Goal: Task Accomplishment & Management: Manage account settings

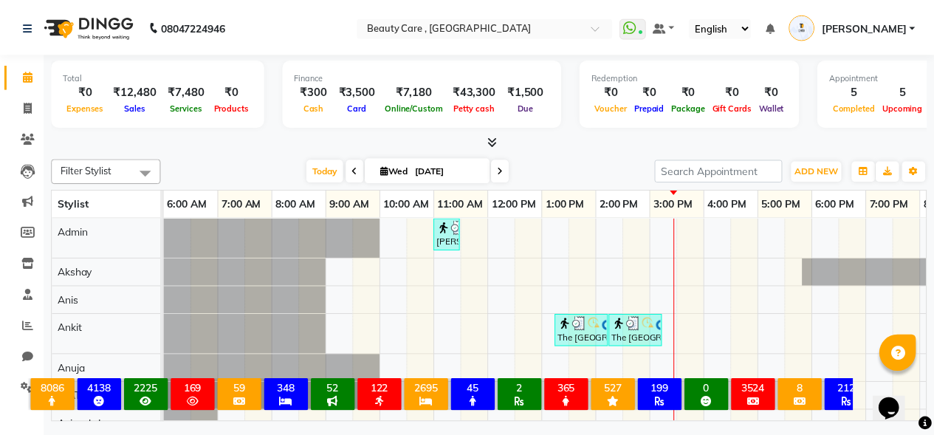
scroll to position [20, 0]
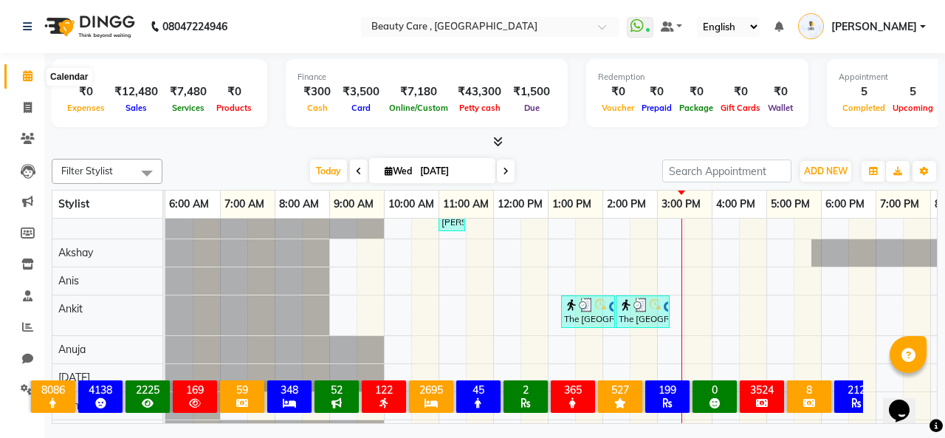
click at [28, 84] on span at bounding box center [28, 76] width 26 height 17
click at [30, 114] on span at bounding box center [28, 108] width 26 height 17
select select "service"
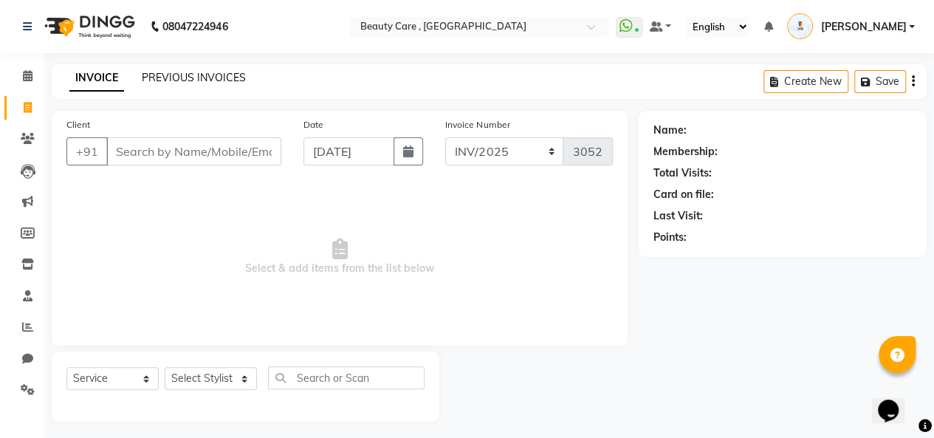
click at [185, 80] on link "PREVIOUS INVOICES" at bounding box center [194, 77] width 104 height 13
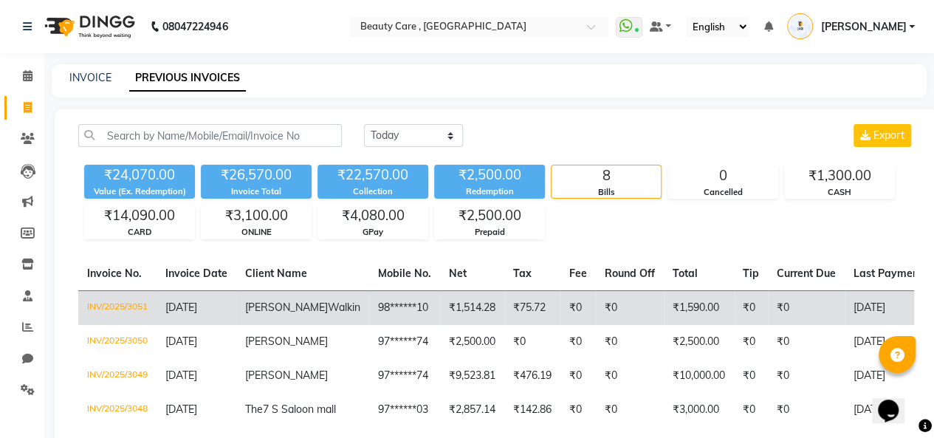
click at [260, 306] on span "[PERSON_NAME]" at bounding box center [286, 307] width 83 height 13
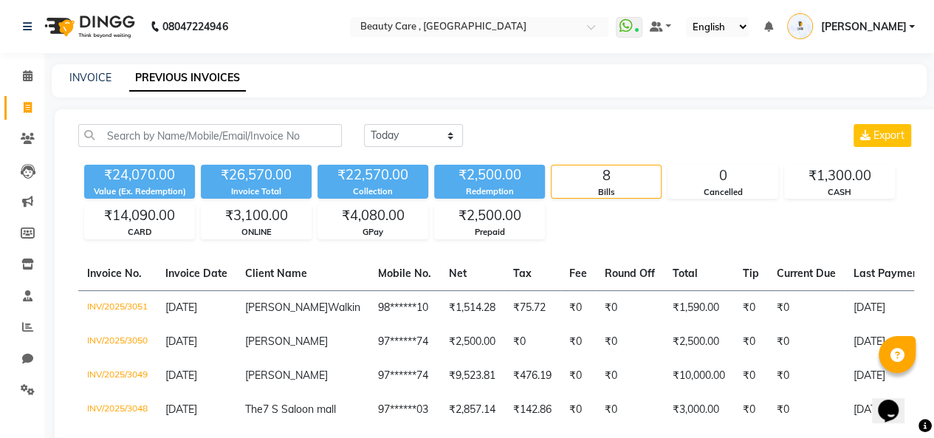
click at [287, 9] on nav "08047224946 Select Location × Beauty Care , [GEOGRAPHIC_DATA] WhatsApp Status ✕…" at bounding box center [467, 26] width 934 height 53
click at [31, 391] on icon at bounding box center [28, 389] width 14 height 11
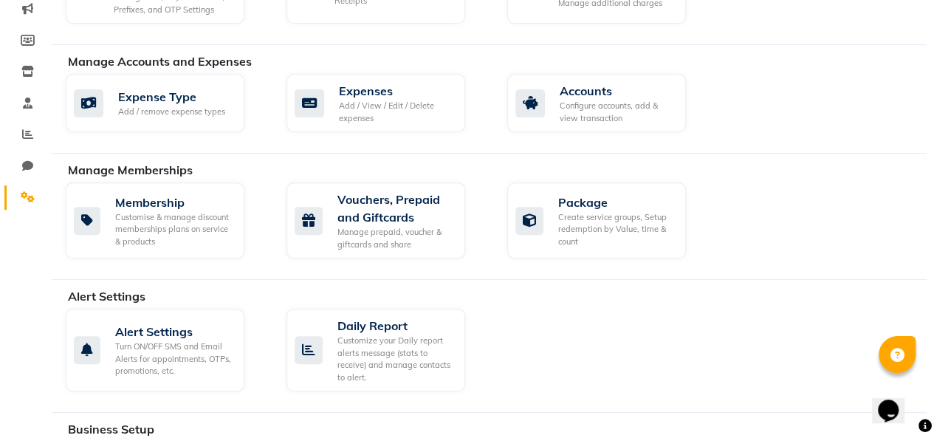
scroll to position [198, 0]
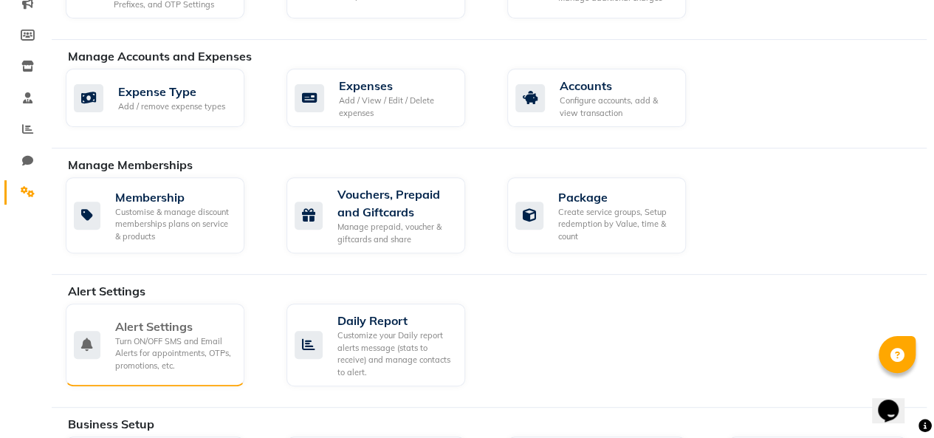
click at [171, 342] on div "Turn ON/OFF SMS and Email Alerts for appointments, OTPs, promotions, etc." at bounding box center [173, 353] width 117 height 37
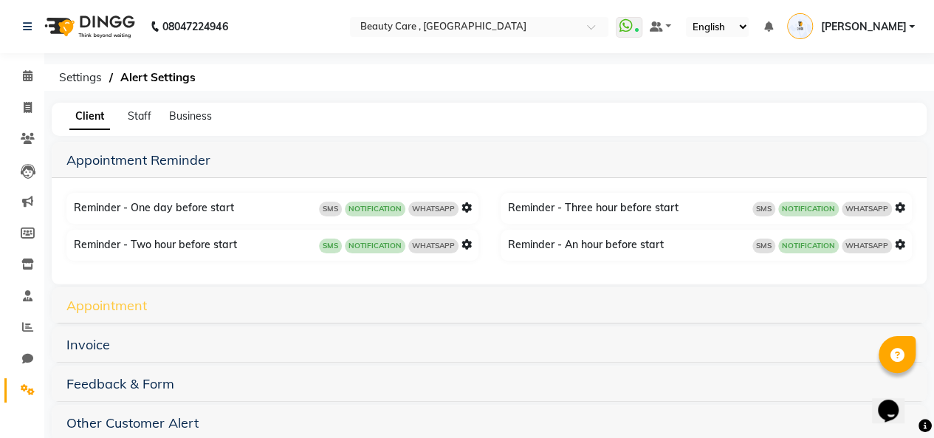
click at [120, 302] on link "Appointment" at bounding box center [106, 305] width 80 height 17
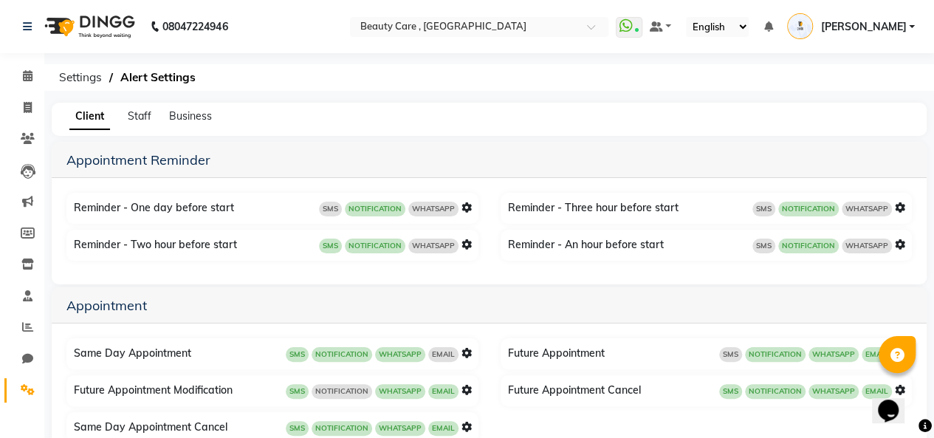
click at [464, 348] on icon at bounding box center [467, 353] width 10 height 10
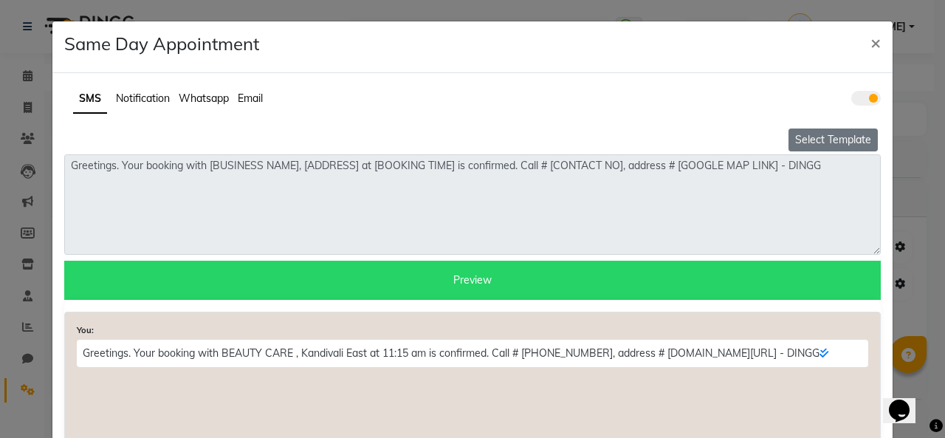
click at [814, 141] on button "Select Template" at bounding box center [833, 139] width 89 height 23
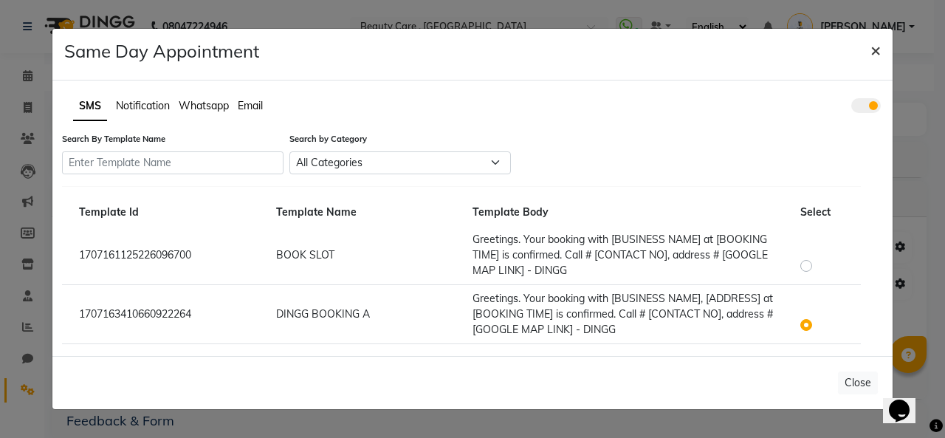
click at [873, 47] on span "×" at bounding box center [876, 49] width 10 height 22
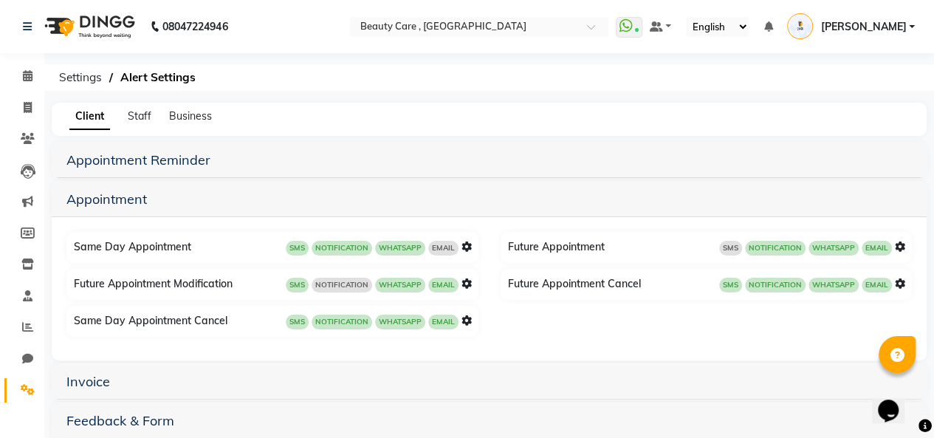
click at [465, 241] on icon at bounding box center [467, 246] width 10 height 10
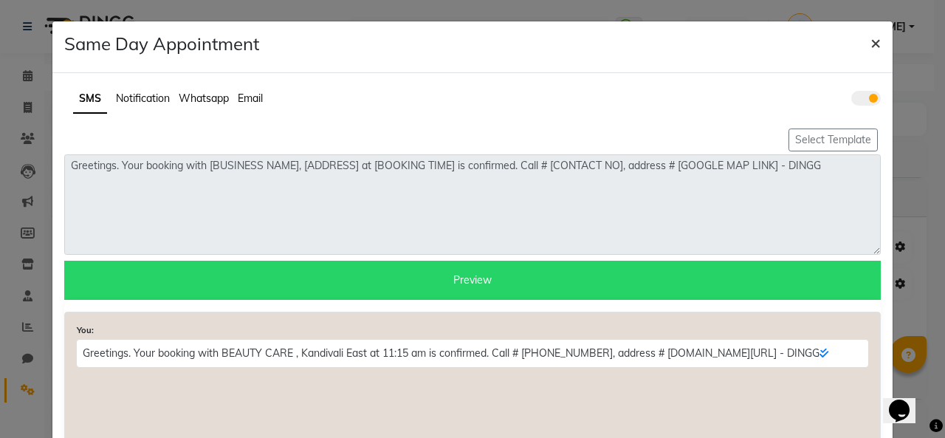
click at [871, 33] on span "×" at bounding box center [876, 42] width 10 height 22
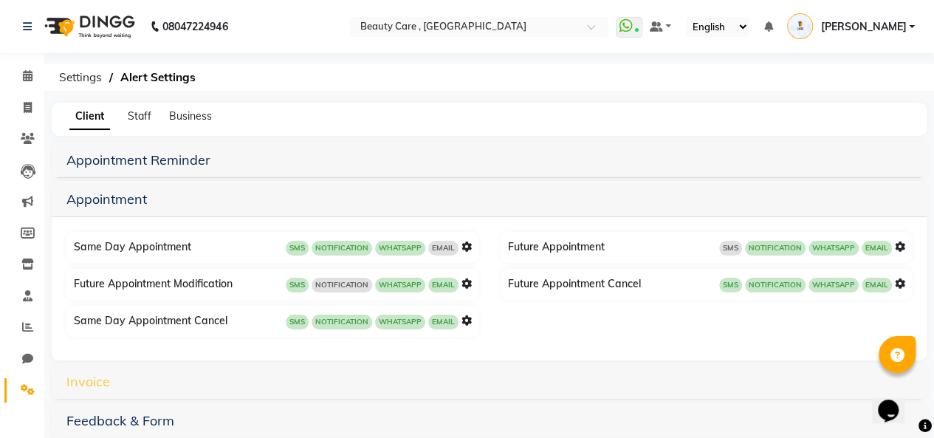
click at [87, 383] on link "Invoice" at bounding box center [88, 381] width 44 height 17
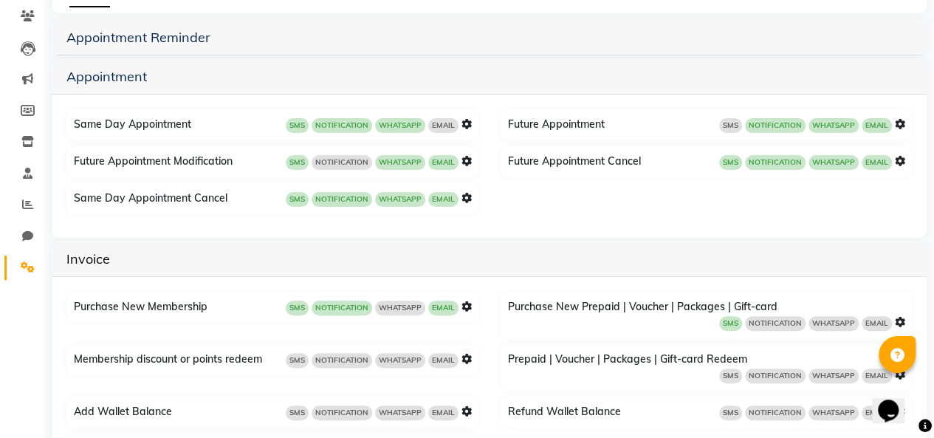
scroll to position [170, 0]
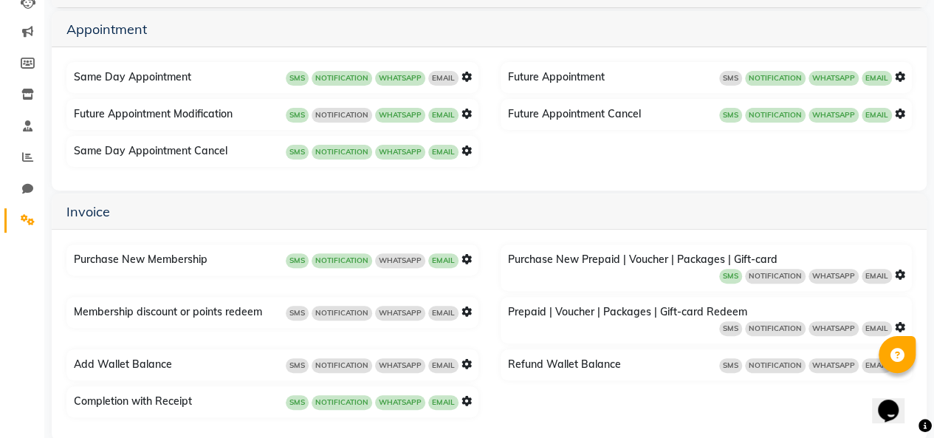
click at [463, 397] on icon at bounding box center [467, 401] width 10 height 10
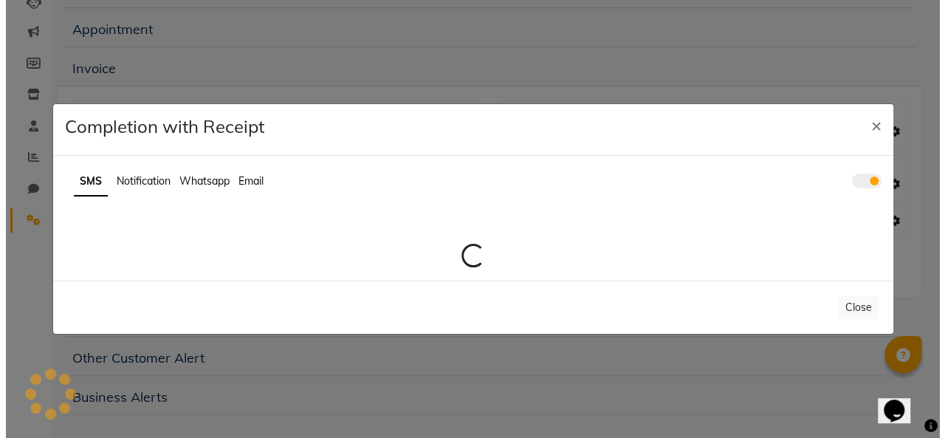
scroll to position [169, 0]
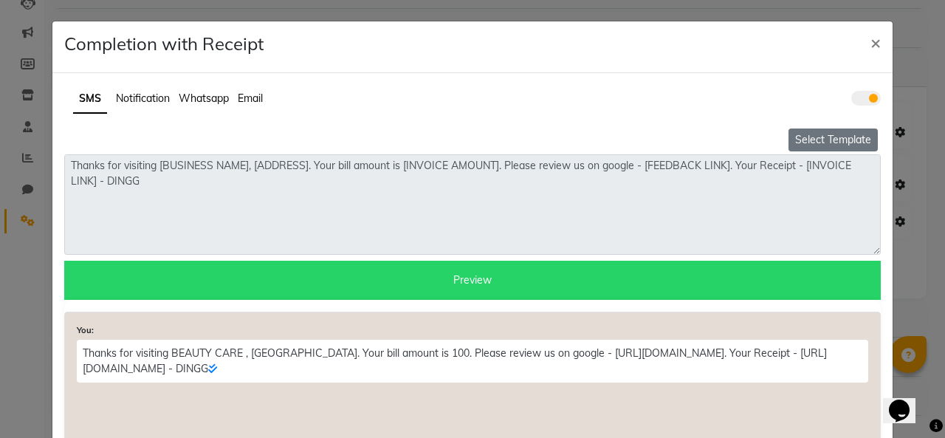
click at [820, 140] on button "Select Template" at bounding box center [833, 139] width 89 height 23
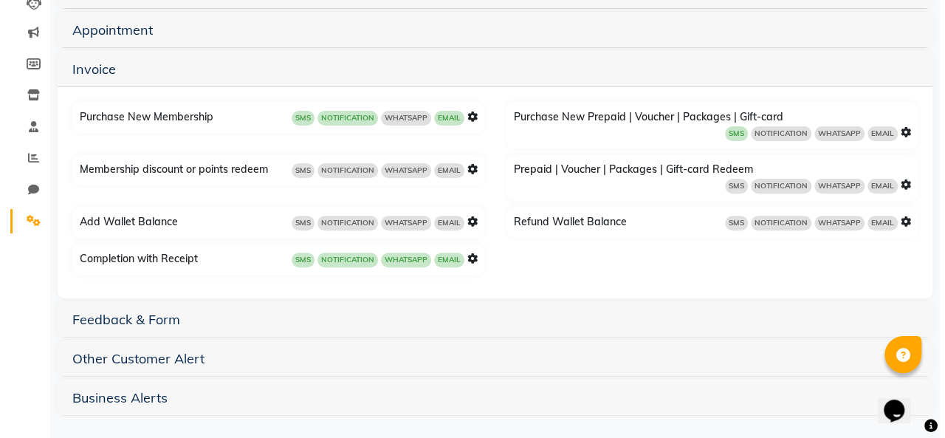
scroll to position [0, 0]
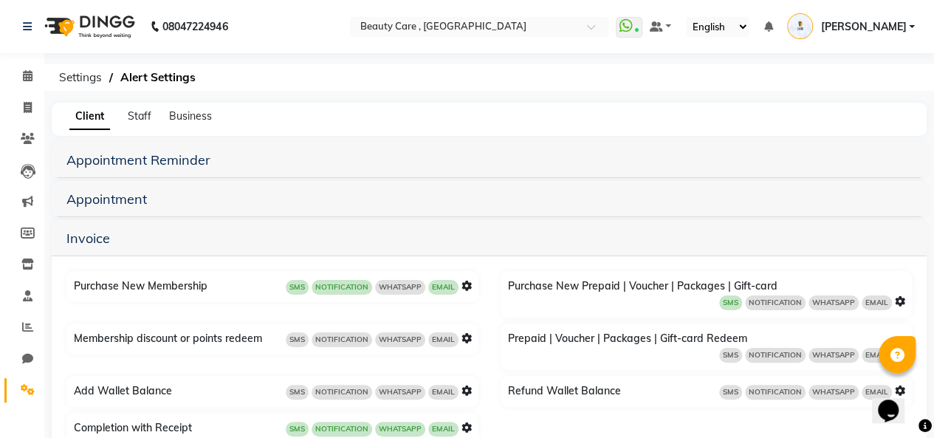
click at [365, 209] on div "Appointment" at bounding box center [489, 199] width 875 height 36
click at [138, 192] on link "Appointment" at bounding box center [106, 199] width 80 height 17
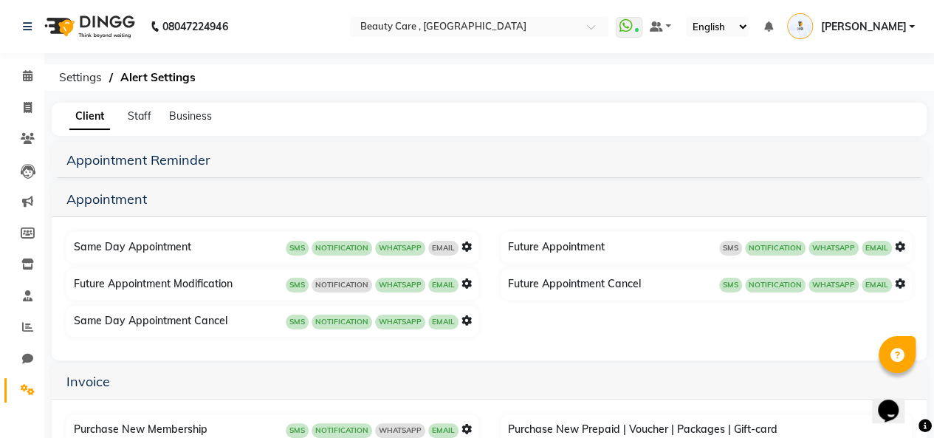
click at [466, 244] on icon at bounding box center [467, 246] width 10 height 10
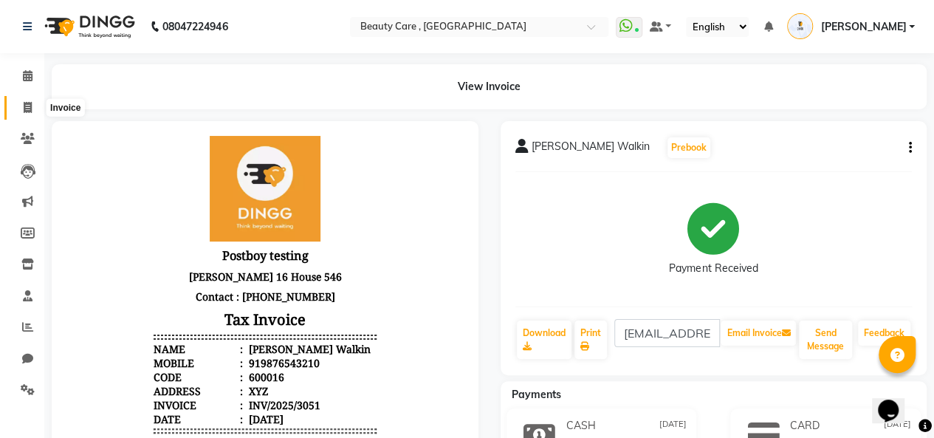
click at [22, 100] on span at bounding box center [28, 108] width 26 height 17
select select "service"
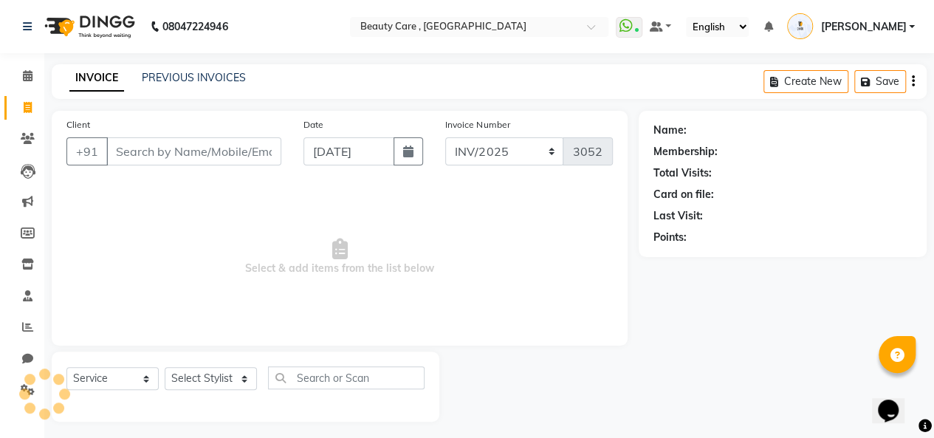
scroll to position [5, 0]
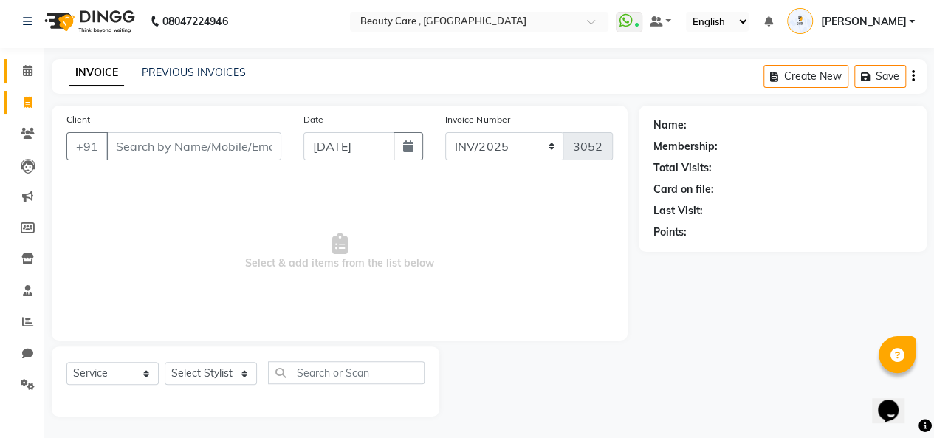
click at [22, 81] on link "Calendar" at bounding box center [21, 71] width 35 height 24
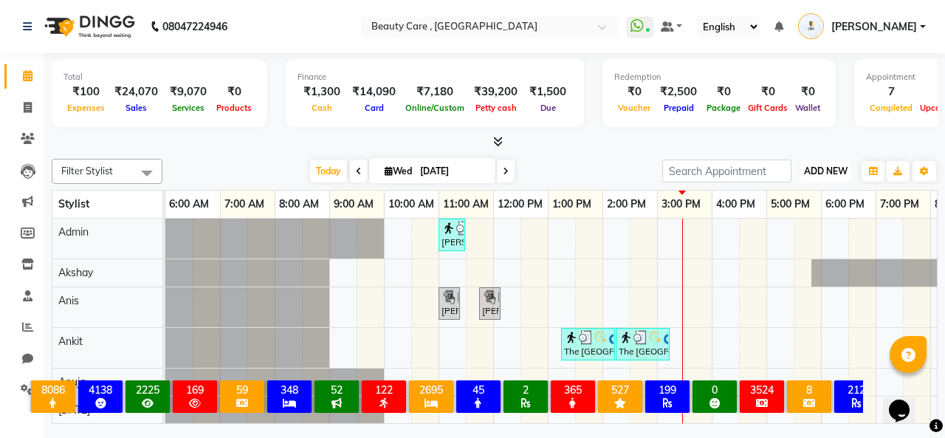
click at [830, 174] on span "ADD NEW" at bounding box center [826, 170] width 44 height 11
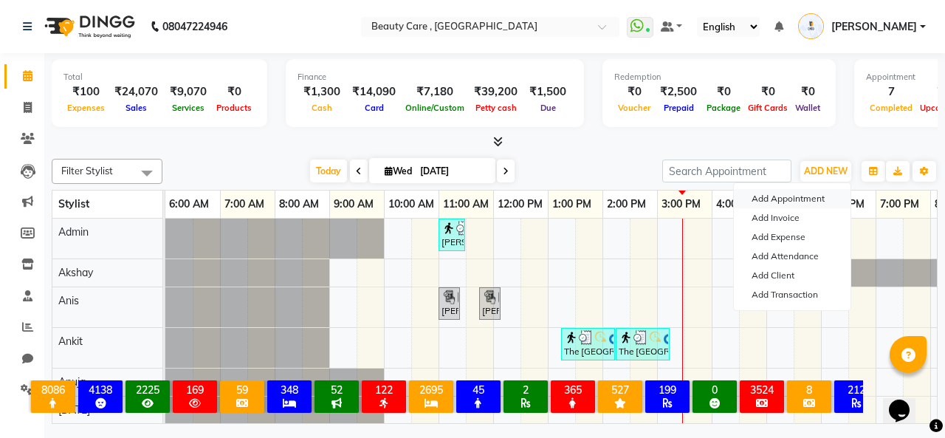
click at [806, 202] on button "Add Appointment" at bounding box center [792, 198] width 117 height 19
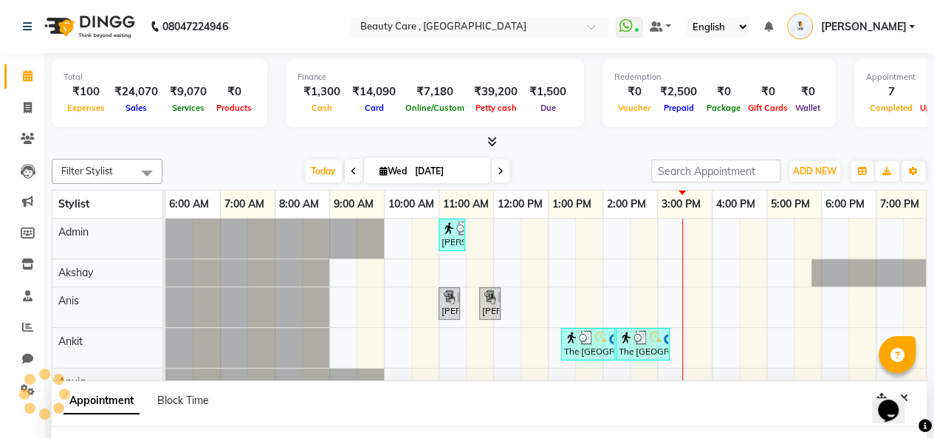
scroll to position [1, 0]
select select "tentative"
select select "420"
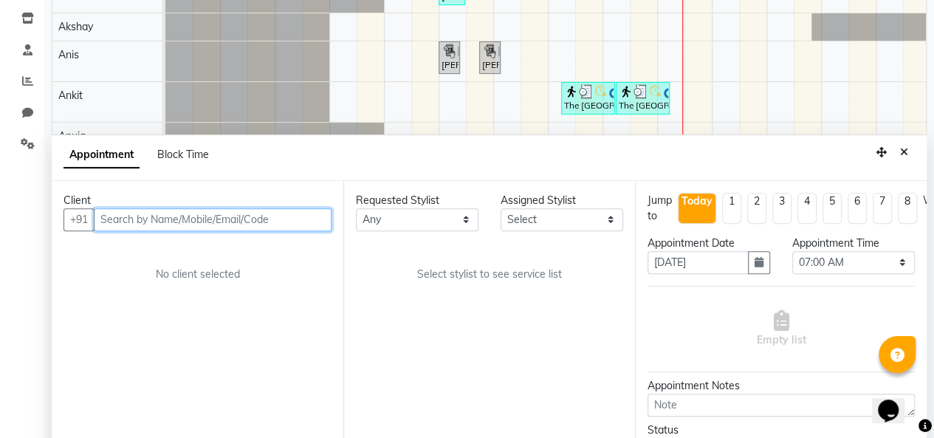
scroll to position [278, 0]
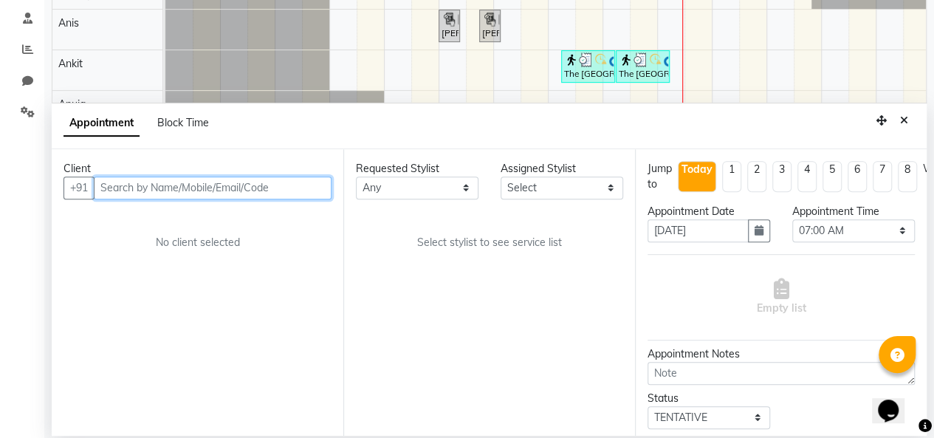
click at [300, 194] on input "text" at bounding box center [213, 187] width 238 height 23
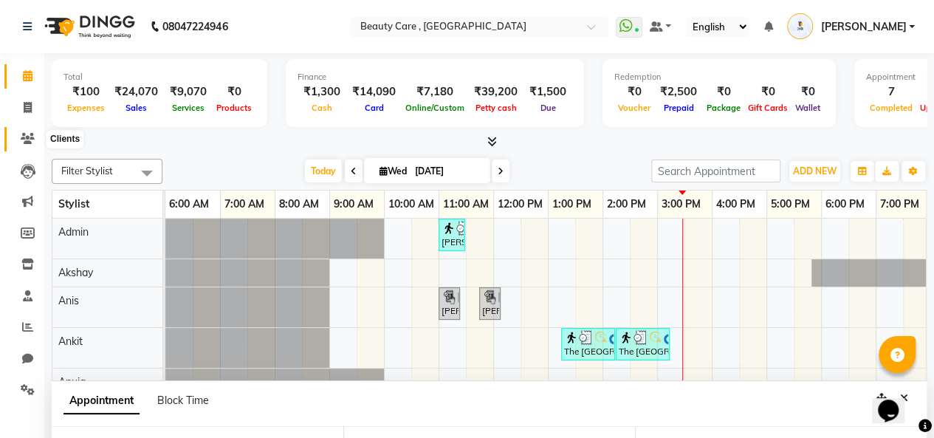
click at [27, 138] on icon at bounding box center [28, 138] width 14 height 11
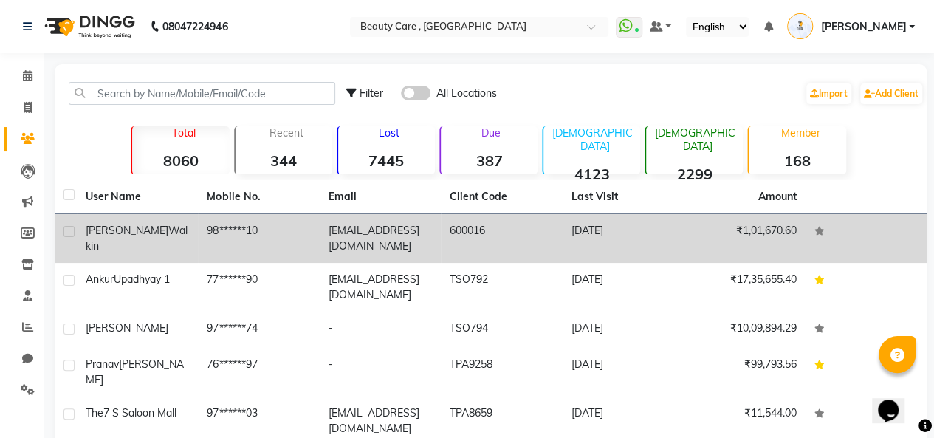
click at [209, 243] on td "98******10" at bounding box center [258, 238] width 121 height 49
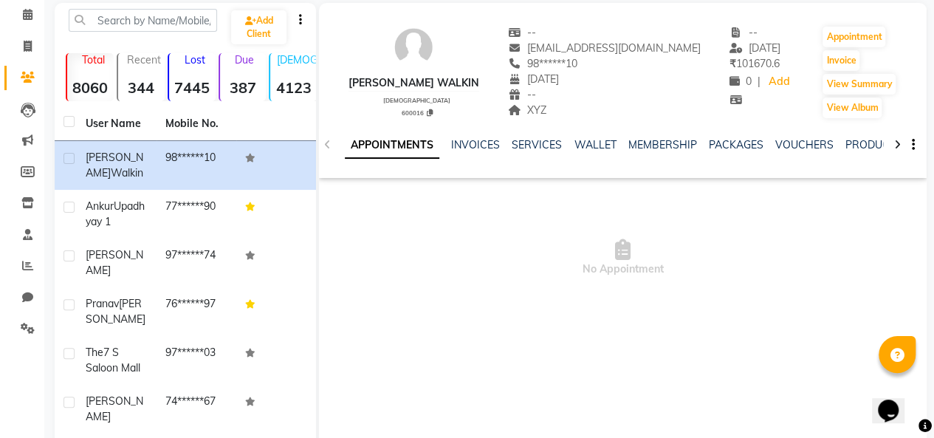
scroll to position [62, 0]
click at [455, 147] on link "INVOICES" at bounding box center [475, 143] width 49 height 13
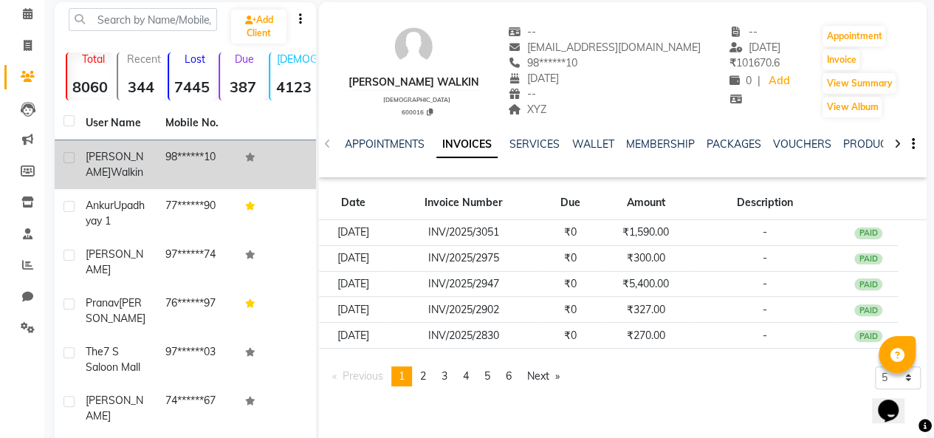
click at [191, 171] on td "98******10" at bounding box center [197, 164] width 80 height 49
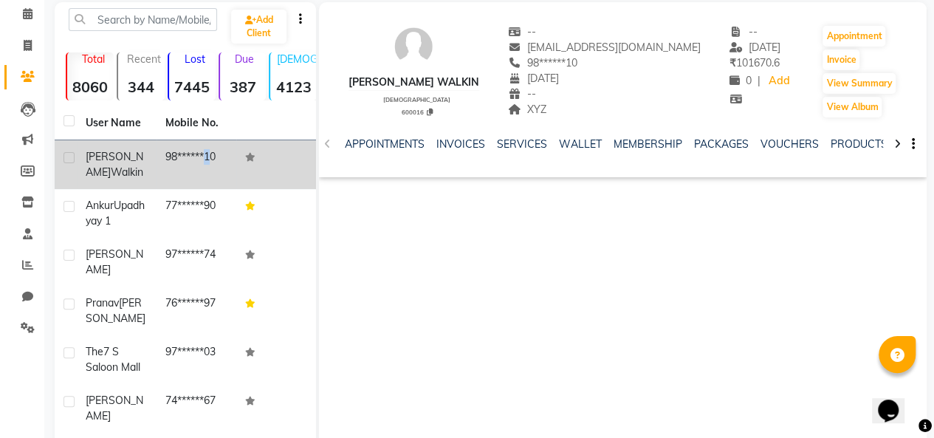
click at [191, 171] on td "98******10" at bounding box center [197, 164] width 80 height 49
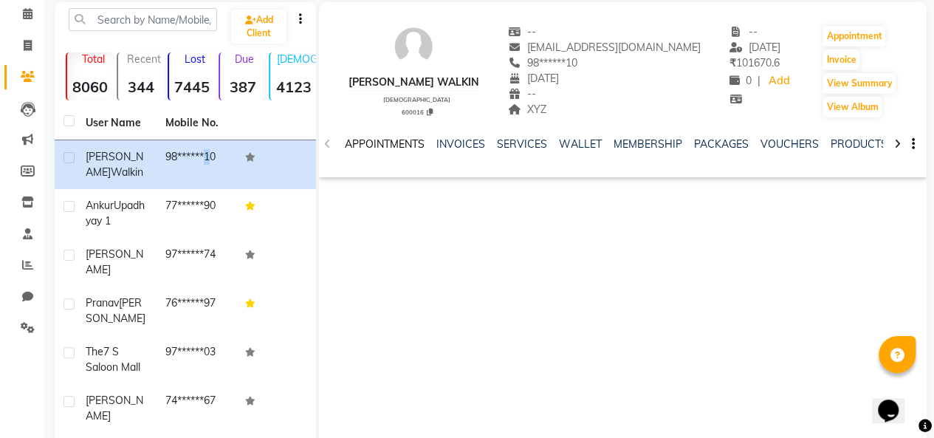
click at [379, 143] on link "APPOINTMENTS" at bounding box center [385, 143] width 80 height 13
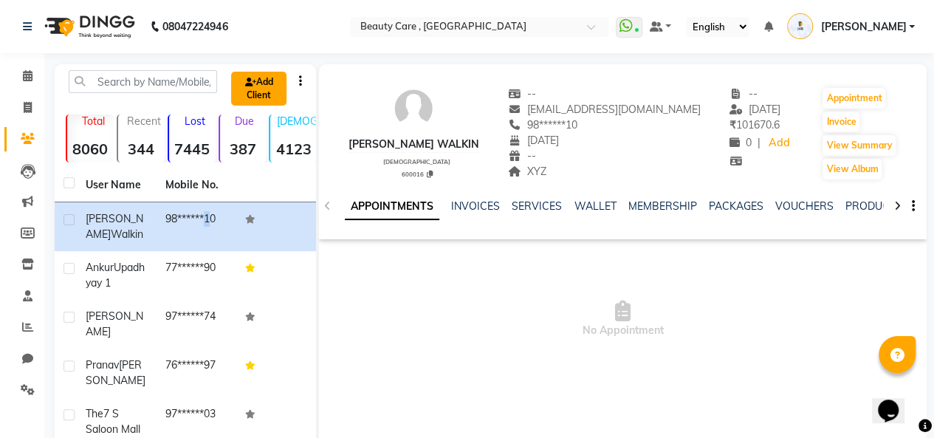
click at [254, 78] on icon at bounding box center [250, 82] width 11 height 9
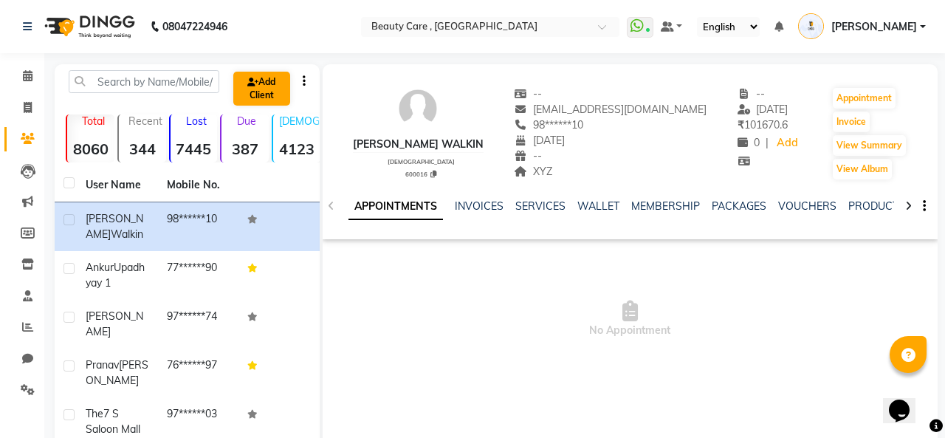
select select "22"
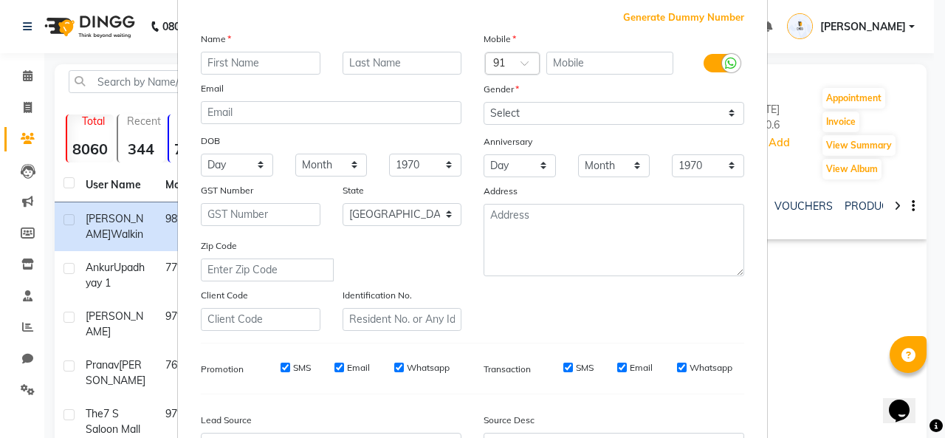
scroll to position [71, 0]
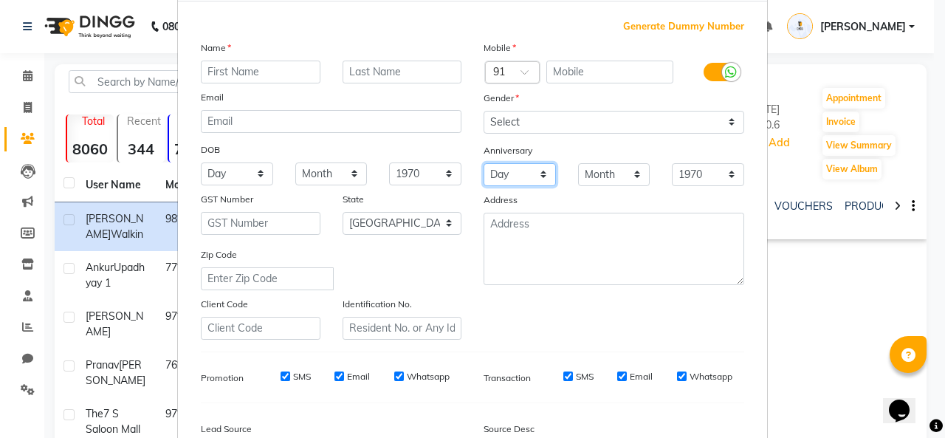
click at [501, 175] on select "Day 01 02 03 04 05 06 07 08 09 10 11 12 13 14 15 16 17 18 19 20 21 22 23 24 25 …" at bounding box center [520, 174] width 72 height 23
click at [571, 196] on div "Address" at bounding box center [614, 202] width 283 height 21
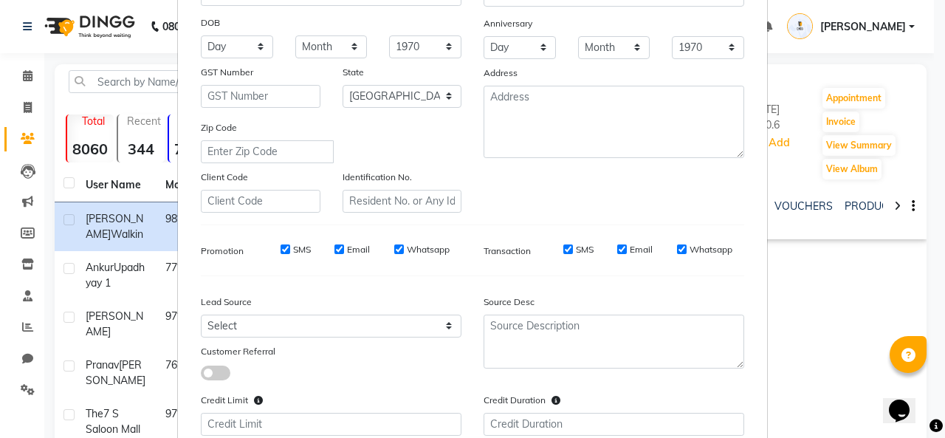
scroll to position [200, 0]
click at [30, 399] on ngb-modal-window "Add Client Generate Dummy Number Name Email DOB Day 01 02 03 04 05 06 07 08 09 …" at bounding box center [472, 219] width 945 height 438
click at [27, 394] on ngb-modal-window "Add Client Generate Dummy Number Name Email DOB Day 01 02 03 04 05 06 07 08 09 …" at bounding box center [472, 219] width 945 height 438
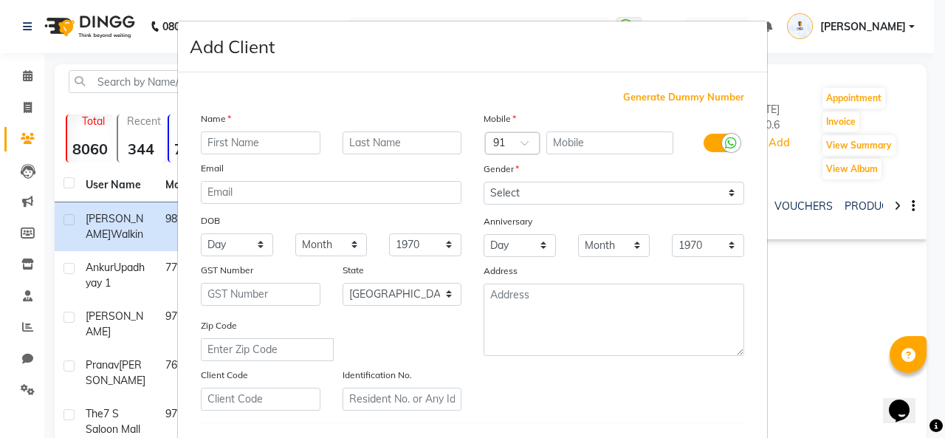
click at [85, 295] on ngb-modal-window "Add Client Generate Dummy Number Name Email DOB Day 01 02 03 04 05 06 07 08 09 …" at bounding box center [472, 219] width 945 height 438
click at [32, 389] on div at bounding box center [44, 393] width 44 height 44
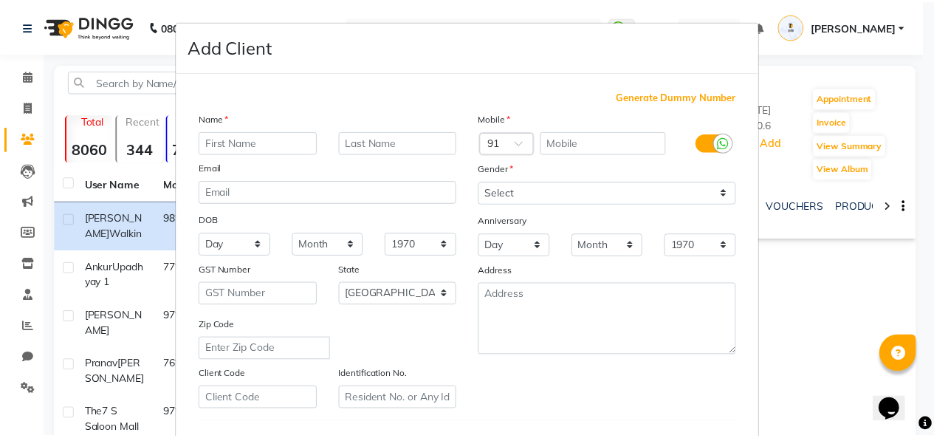
scroll to position [296, 0]
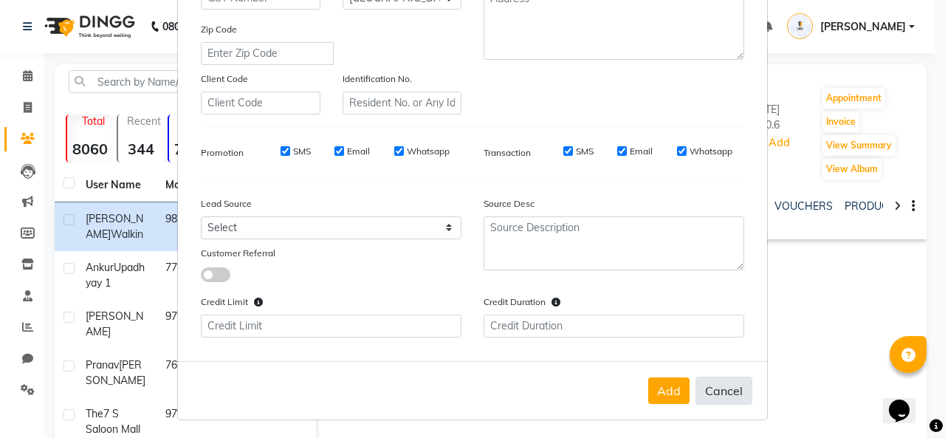
click at [696, 393] on button "Cancel" at bounding box center [724, 391] width 57 height 28
select select
select select "null"
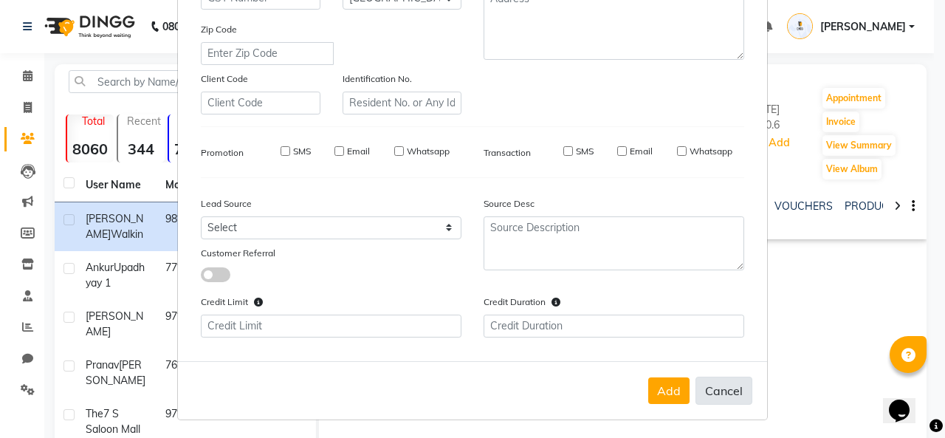
select select
checkbox input "false"
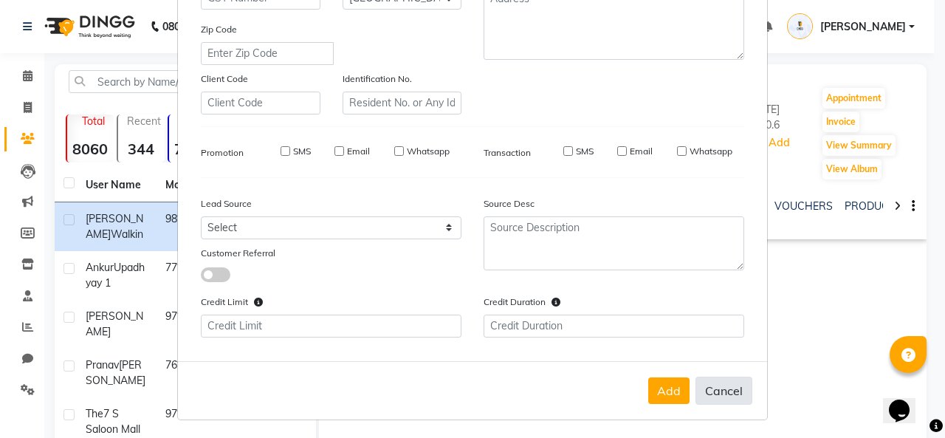
checkbox input "false"
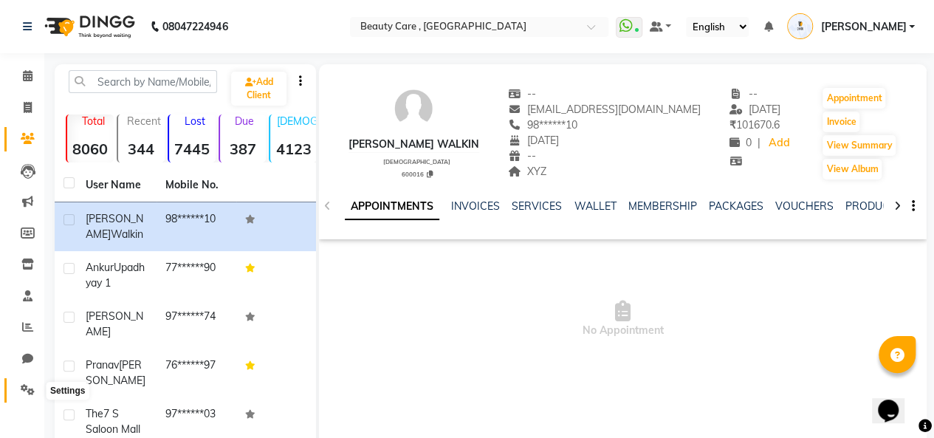
click at [34, 388] on icon at bounding box center [28, 389] width 14 height 11
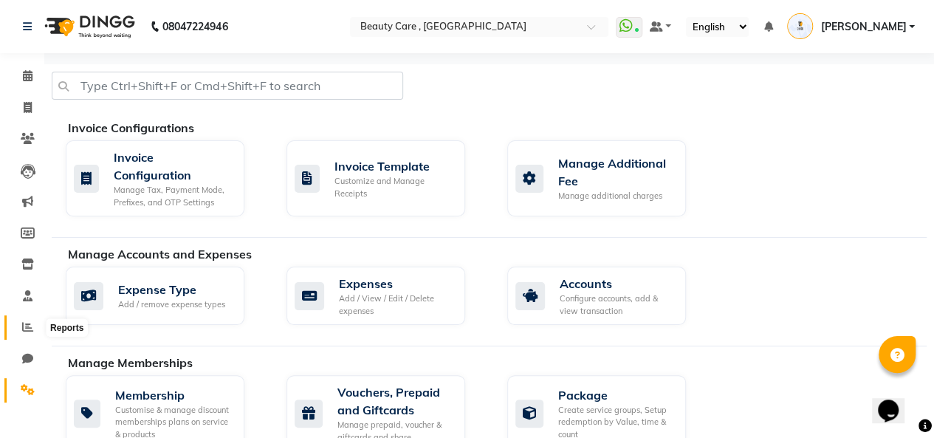
click at [26, 335] on span at bounding box center [28, 327] width 26 height 17
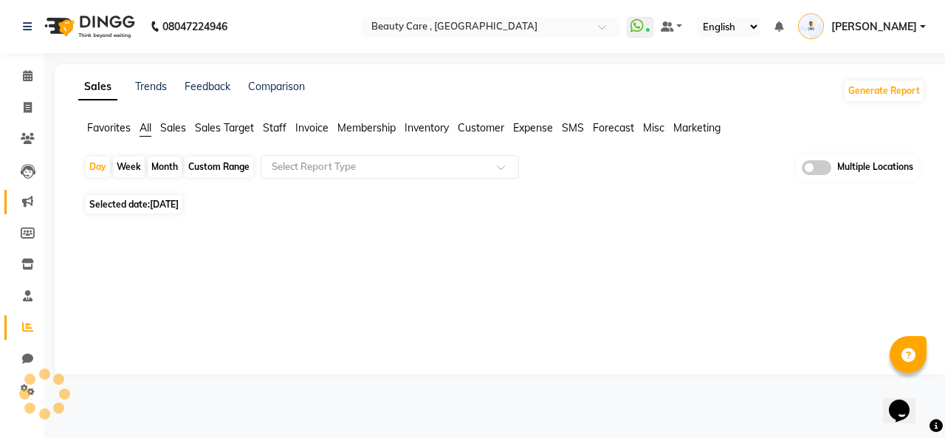
click at [27, 212] on link "Marketing" at bounding box center [21, 202] width 35 height 24
